Goal: Navigation & Orientation: Find specific page/section

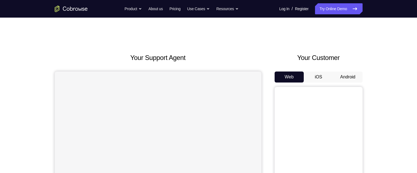
click at [349, 76] on button "Android" at bounding box center [347, 76] width 29 height 11
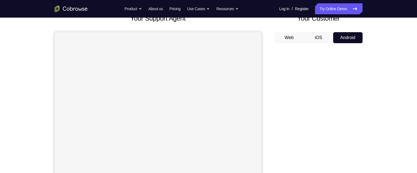
scroll to position [38, 0]
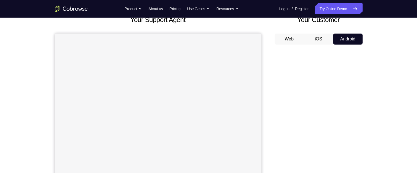
click at [360, 138] on div at bounding box center [318, 133] width 88 height 169
click at [381, 92] on div "Your Support Agent Your Customer Web iOS Android Next Steps We’d be happy to gi…" at bounding box center [209, 161] width 352 height 362
click at [382, 77] on div "Your Support Agent Your Customer Web iOS Android Next Steps We’d be happy to gi…" at bounding box center [209, 161] width 352 height 362
click at [339, 9] on link "Try Online Demo" at bounding box center [338, 8] width 47 height 11
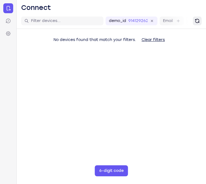
click at [200, 24] on button "Refresh" at bounding box center [197, 20] width 9 height 9
click at [153, 41] on button "Clear filters" at bounding box center [153, 39] width 32 height 11
click at [153, 40] on button "Clear filters" at bounding box center [153, 39] width 32 height 11
click at [162, 41] on button "Clear filters" at bounding box center [153, 39] width 32 height 11
click at [146, 19] on input "914129262" at bounding box center [138, 20] width 19 height 5
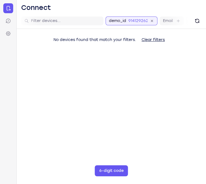
scroll to position [0, 26]
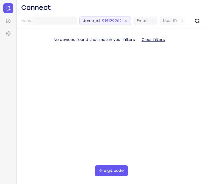
click at [127, 20] on icon at bounding box center [126, 21] width 6 height 6
click at [201, 22] on button "Refresh" at bounding box center [197, 20] width 9 height 9
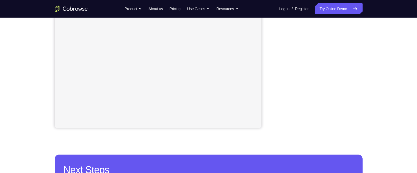
scroll to position [128, 0]
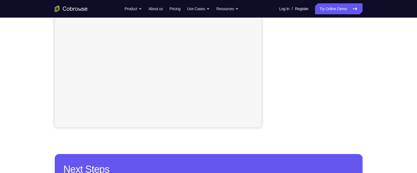
click at [373, 118] on div "Your Support Agent Your Customer Web iOS Android Next Steps We’d be happy to gi…" at bounding box center [209, 70] width 352 height 362
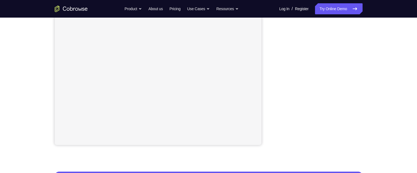
scroll to position [104, 0]
